Goal: Obtain resource: Download file/media

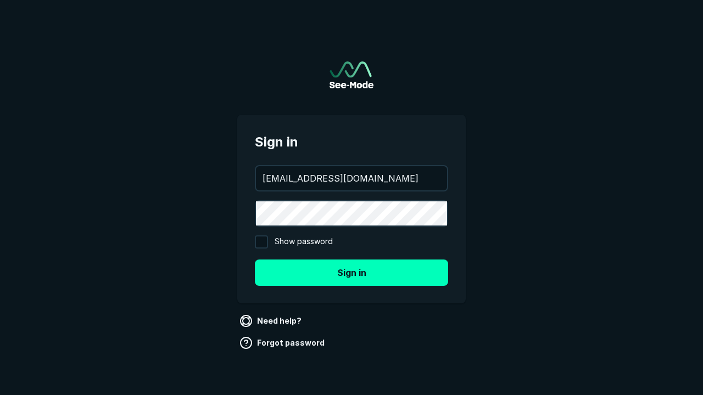
type input "aws+playwright@see-mode.com"
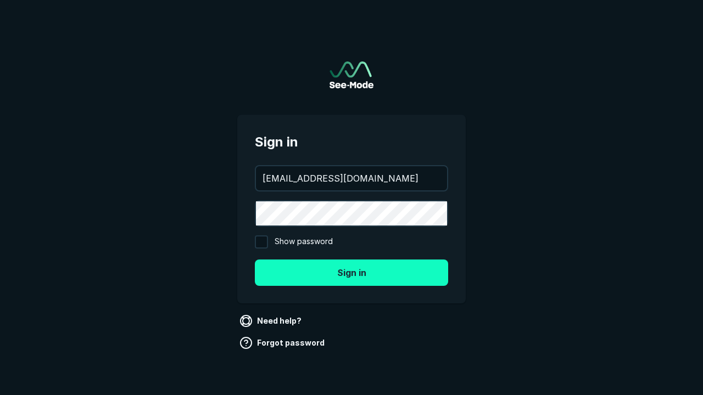
click at [351, 272] on button "Sign in" at bounding box center [351, 273] width 193 height 26
